Goal: Navigation & Orientation: Find specific page/section

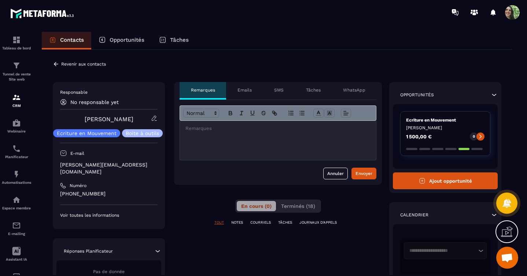
click at [239, 86] on div "Emails" at bounding box center [244, 91] width 37 height 18
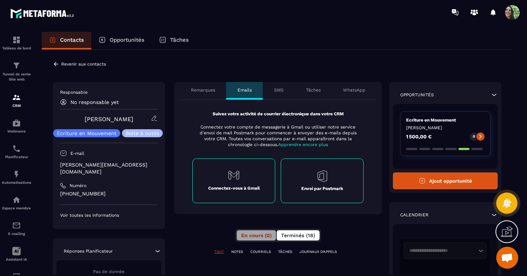
click at [306, 239] on button "Terminés (18)" at bounding box center [297, 235] width 43 height 10
click at [71, 65] on p "Revenir aux contacts" at bounding box center [83, 64] width 45 height 5
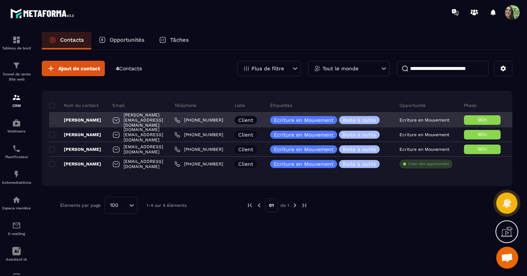
click at [87, 120] on p "[PERSON_NAME]" at bounding box center [75, 120] width 52 height 6
